Goal: Download file/media

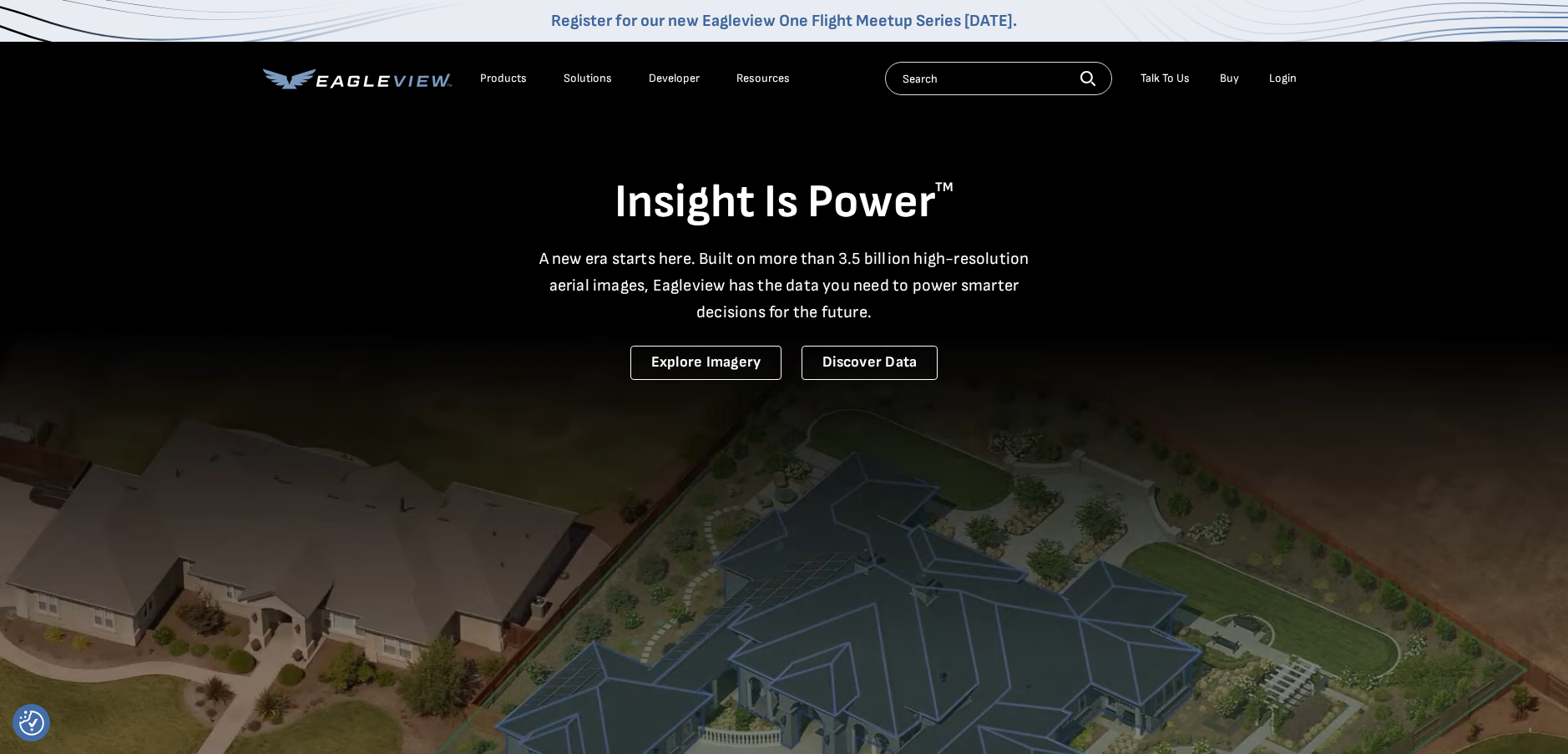
click at [1278, 80] on div "Login" at bounding box center [1283, 78] width 28 height 15
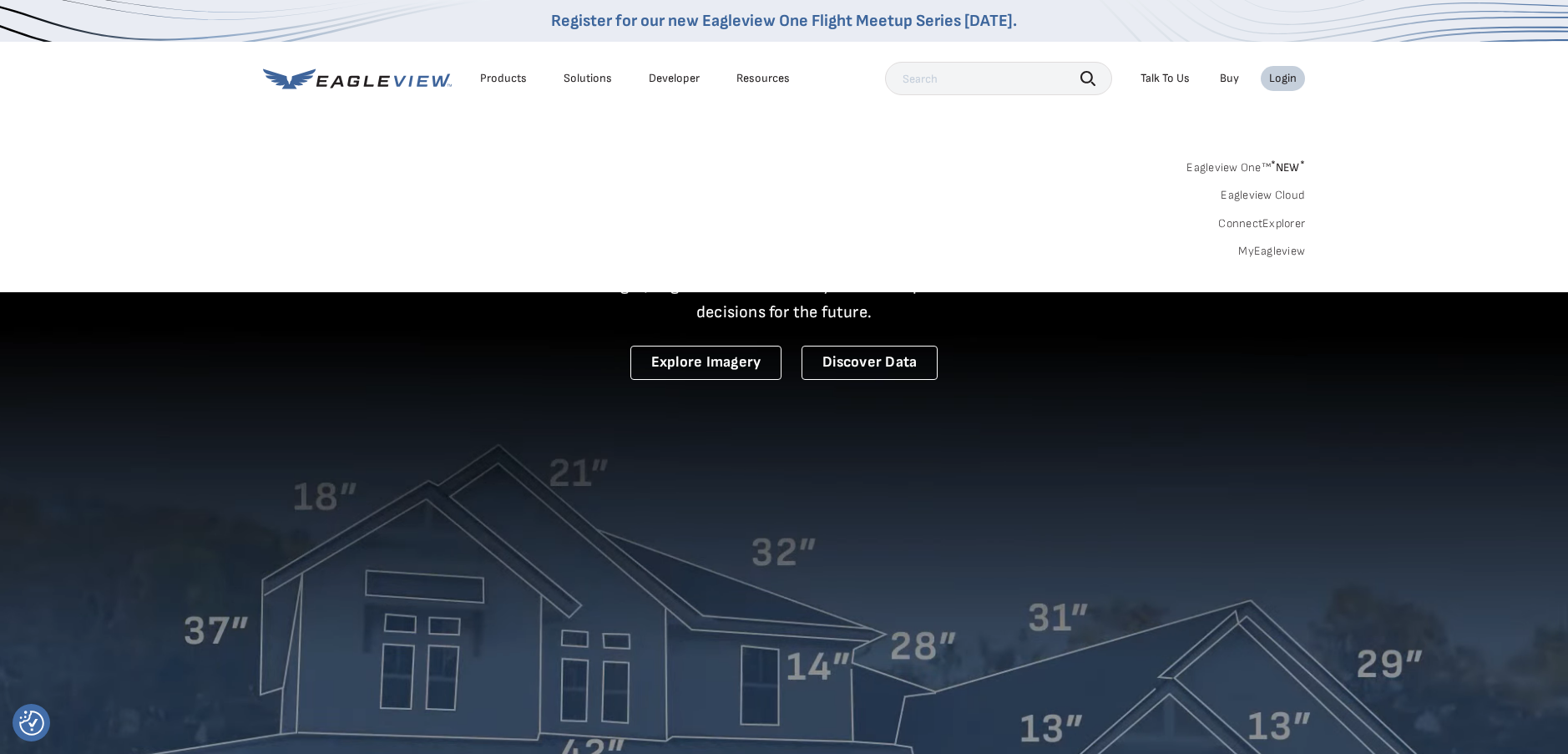
click at [1249, 249] on link "MyEagleview" at bounding box center [1271, 251] width 67 height 15
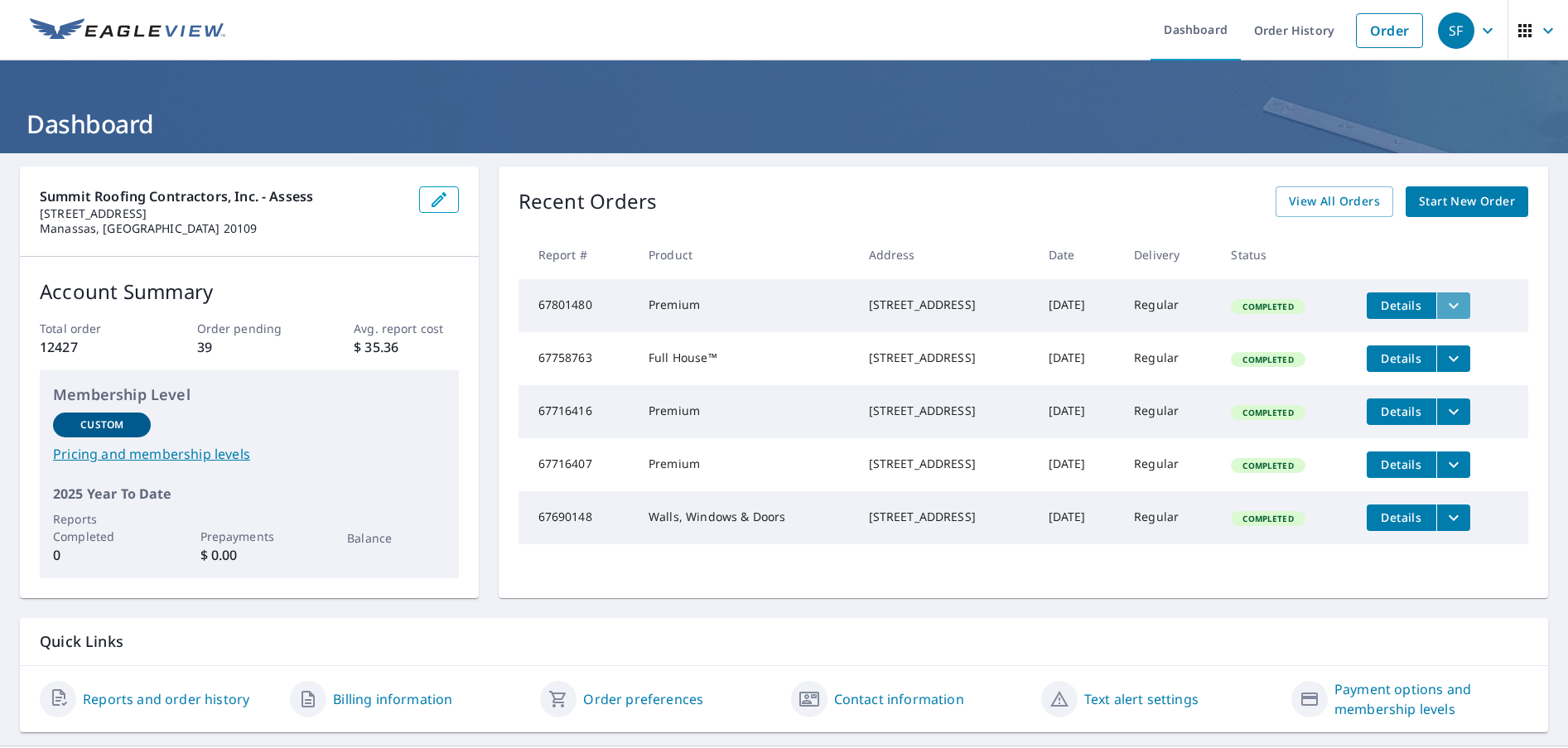
click at [1454, 312] on icon "filesDropdownBtn-67801480" at bounding box center [1454, 306] width 20 height 20
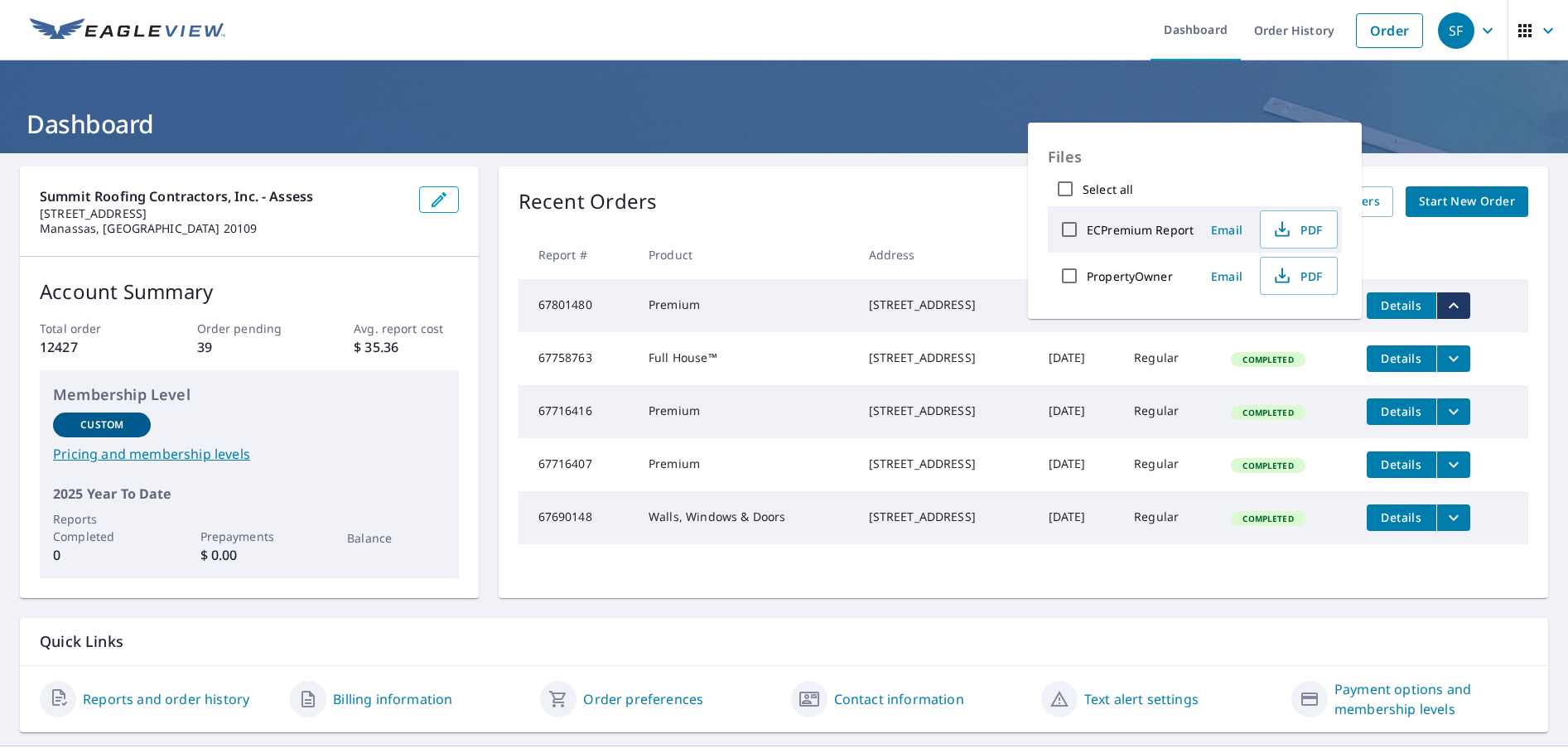
click at [1118, 229] on label "ECPremium Report" at bounding box center [1140, 230] width 106 height 15
click at [1087, 229] on input "ECPremium Report" at bounding box center [1070, 229] width 35 height 35
checkbox input "true"
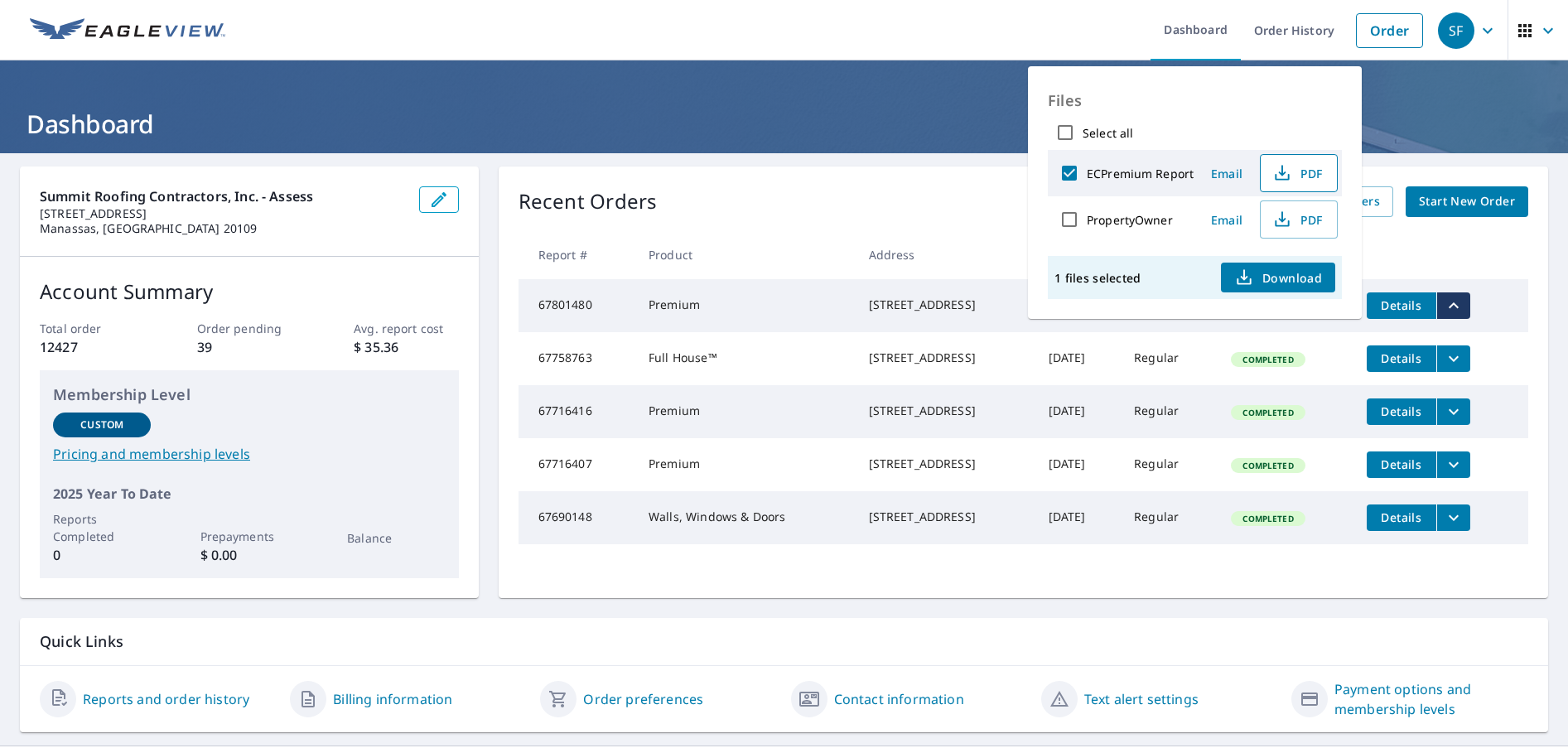
click at [1297, 175] on span "PDF" at bounding box center [1297, 173] width 53 height 20
